Goal: Check status: Check status

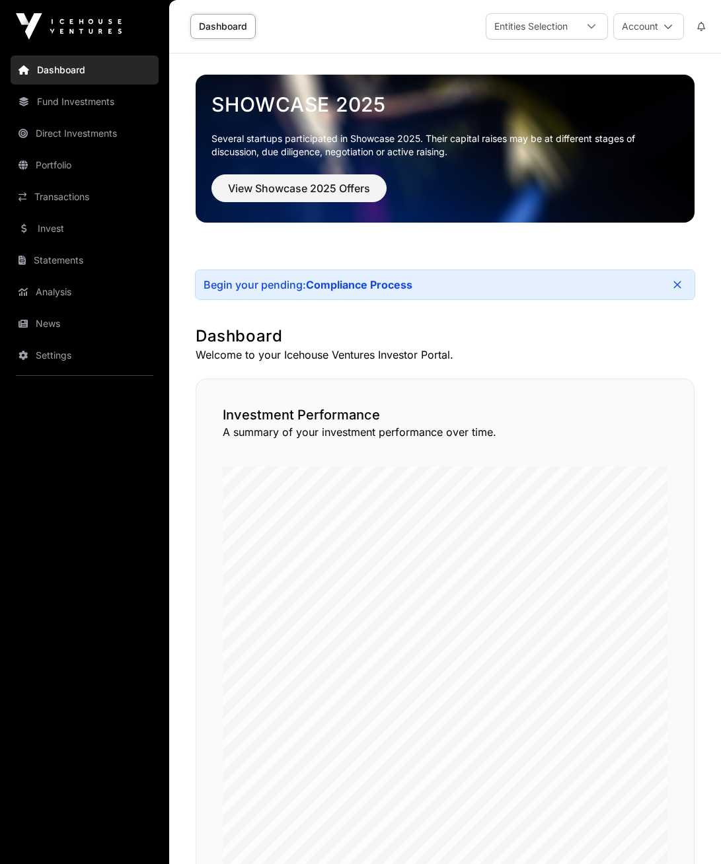
click at [52, 293] on link "Analysis" at bounding box center [85, 291] width 148 height 29
click at [48, 168] on link "Portfolio" at bounding box center [85, 165] width 148 height 29
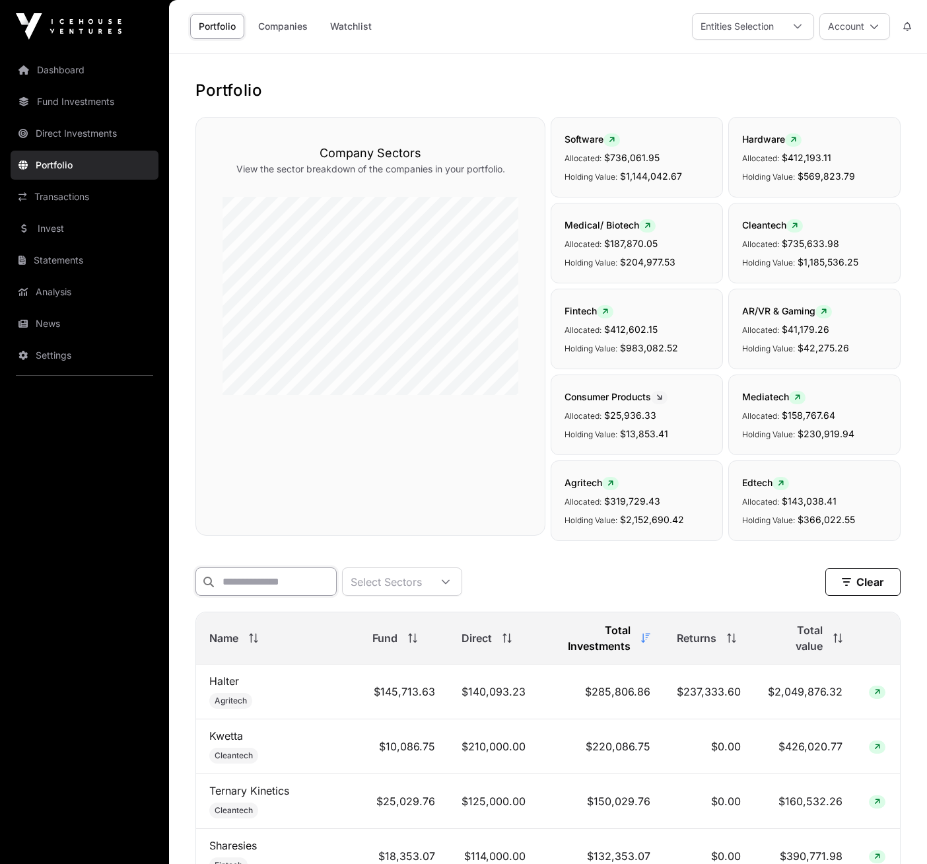
click at [248, 577] on input "text" at bounding box center [265, 581] width 141 height 28
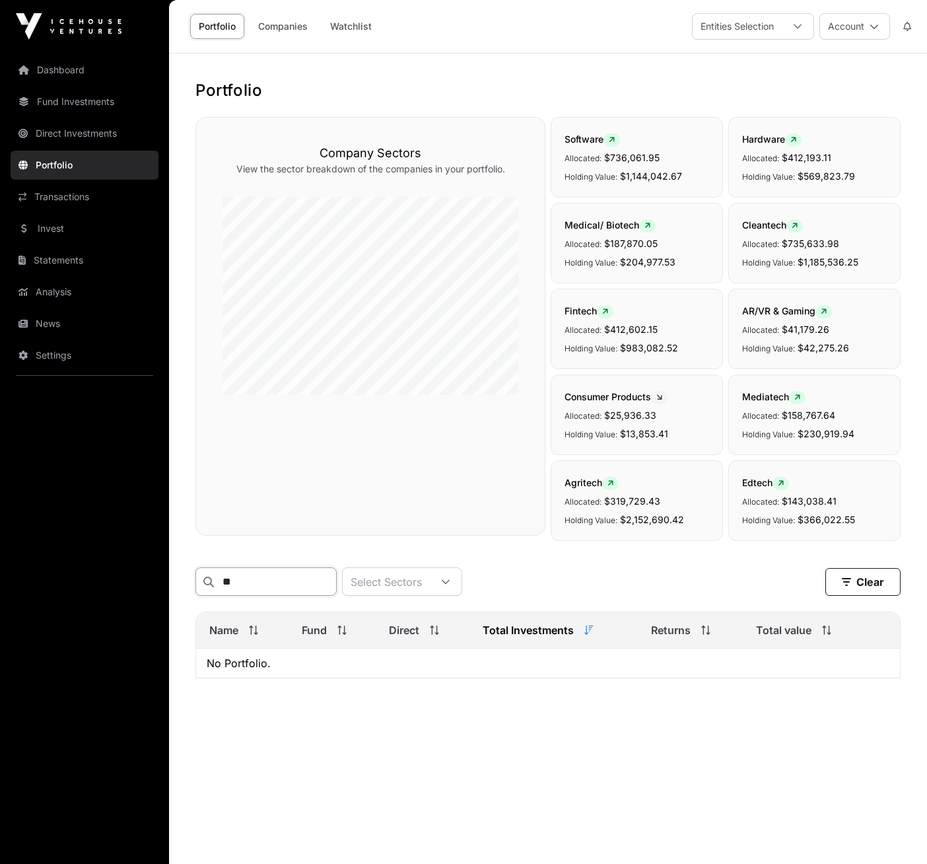
type input "*"
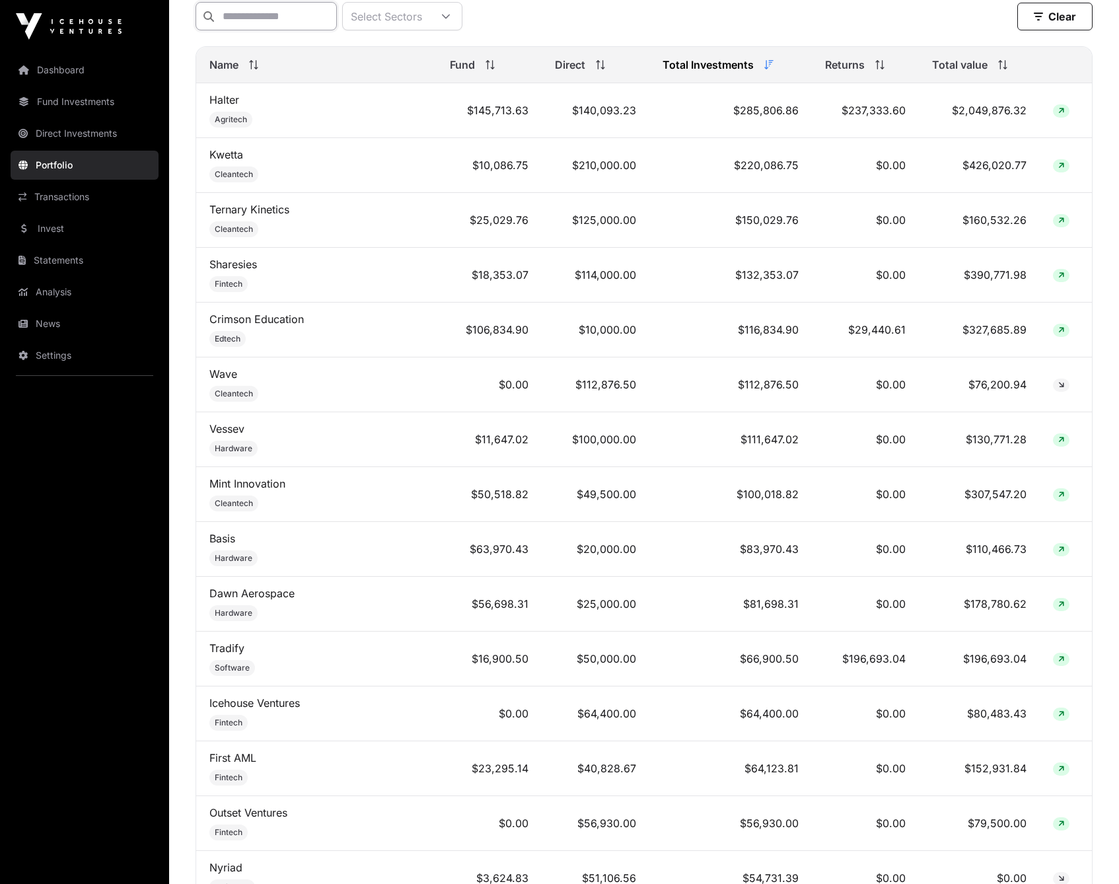
scroll to position [574, 0]
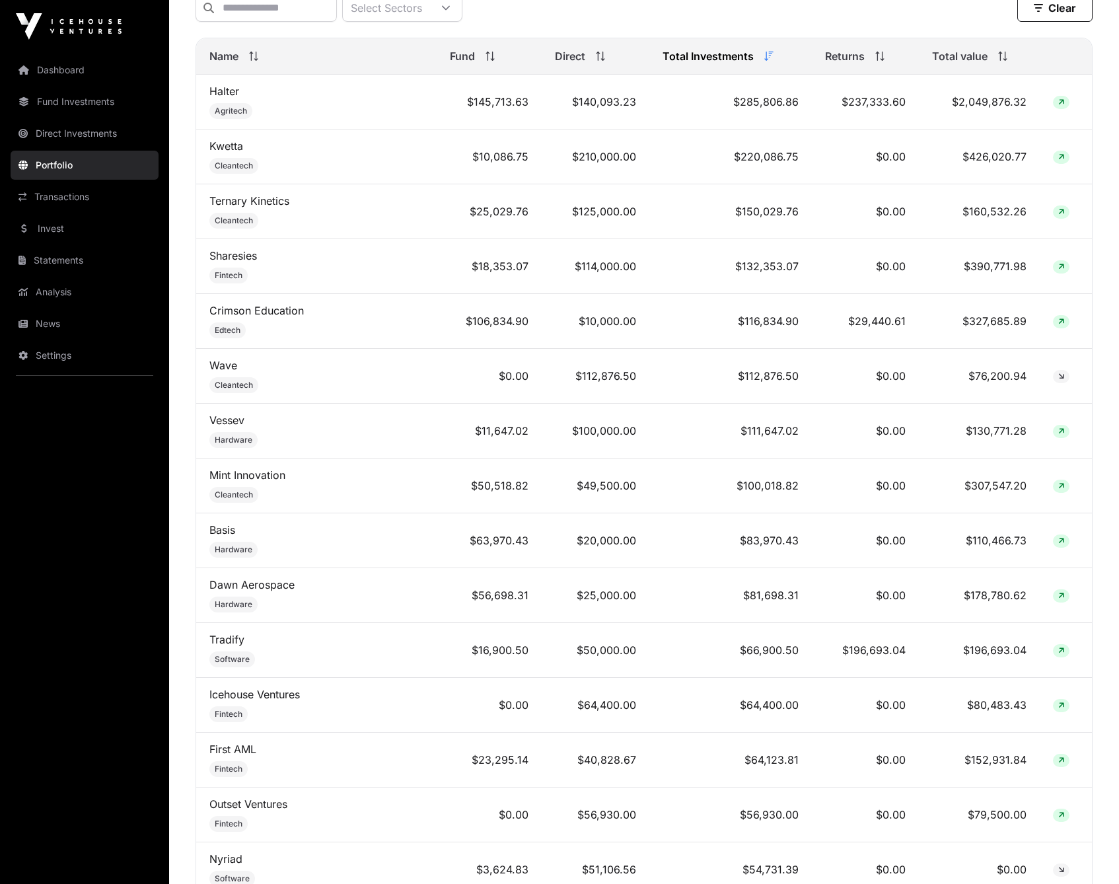
click at [629, 64] on div "Total value" at bounding box center [979, 56] width 94 height 16
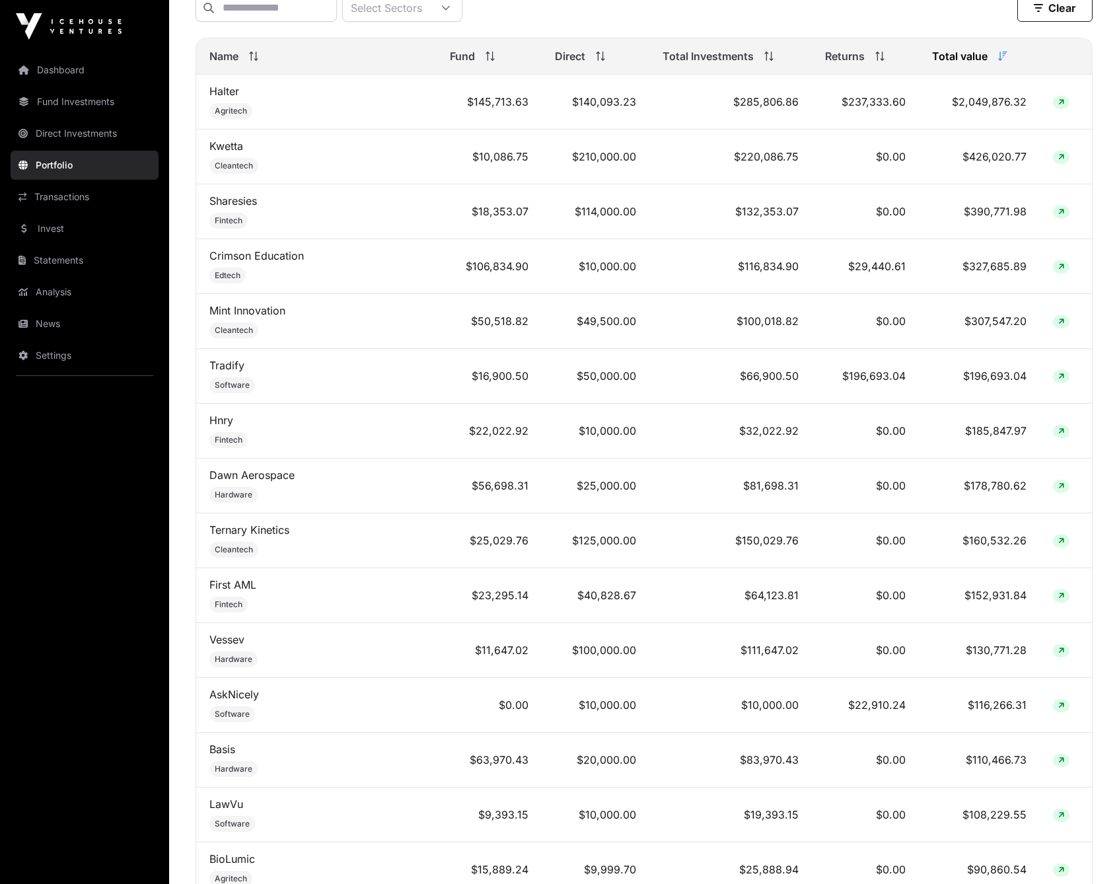
scroll to position [0, 0]
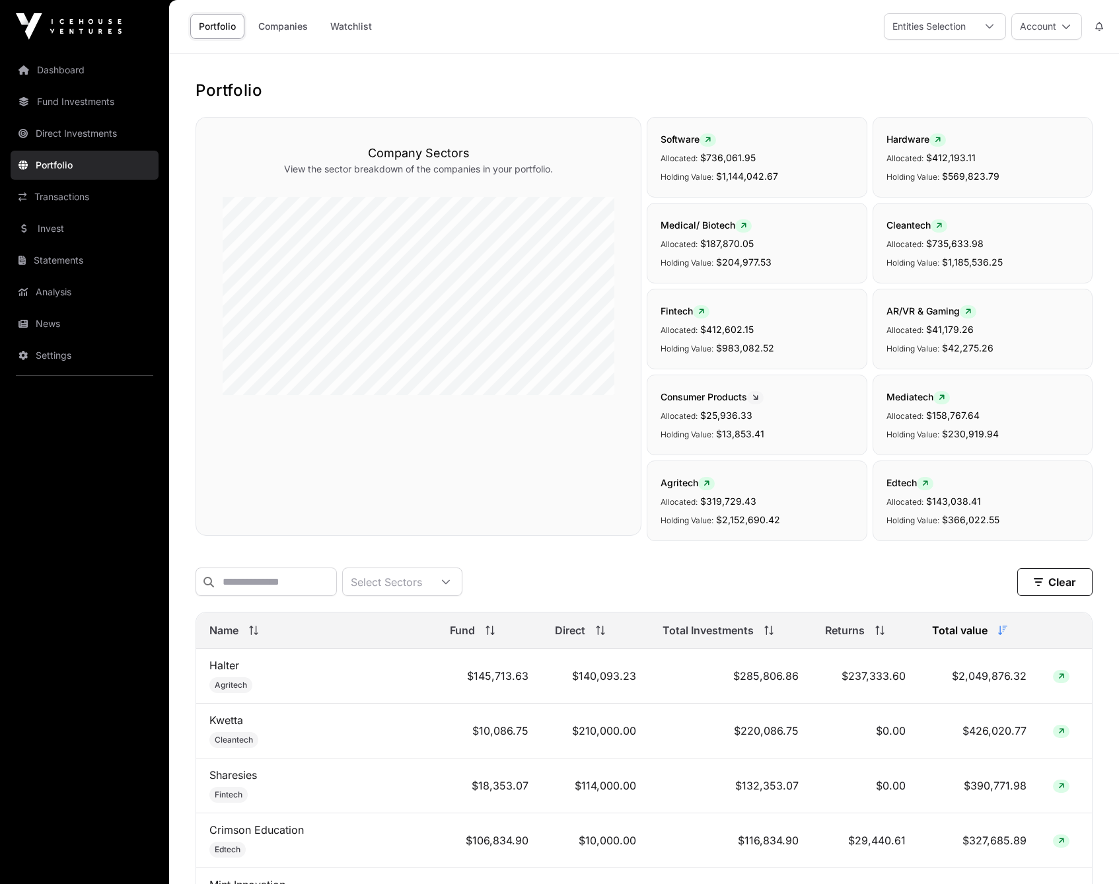
click at [52, 69] on link "Dashboard" at bounding box center [85, 69] width 148 height 29
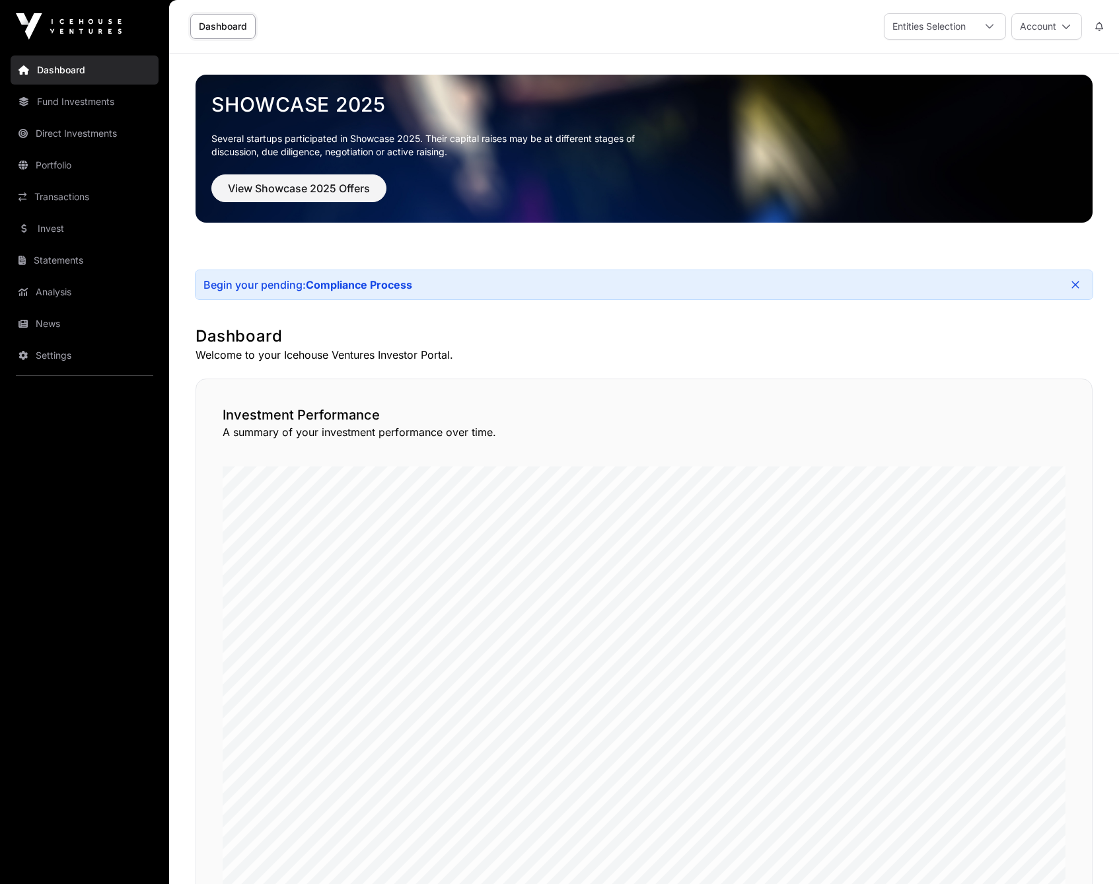
click at [55, 67] on link "Dashboard" at bounding box center [85, 69] width 148 height 29
click at [629, 22] on icon at bounding box center [1065, 26] width 9 height 9
